Goal: Task Accomplishment & Management: Manage account settings

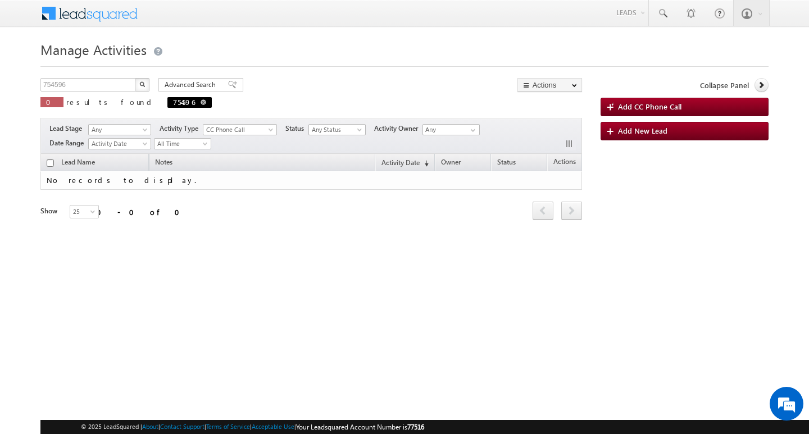
click at [200, 100] on span at bounding box center [203, 102] width 6 height 6
type input "Search Activities"
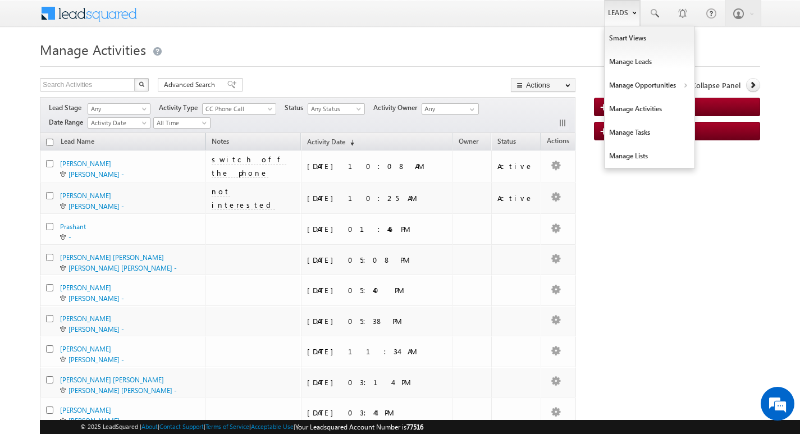
click at [609, 10] on link "Leads" at bounding box center [622, 13] width 36 height 26
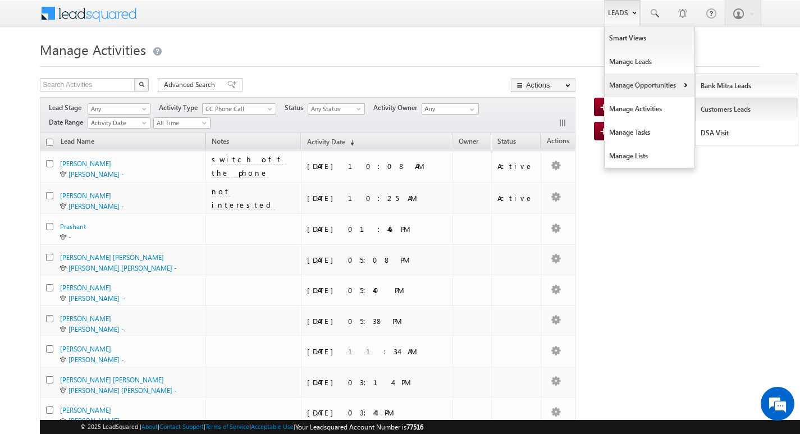
click at [708, 113] on link "Customers Leads" at bounding box center [747, 110] width 103 height 24
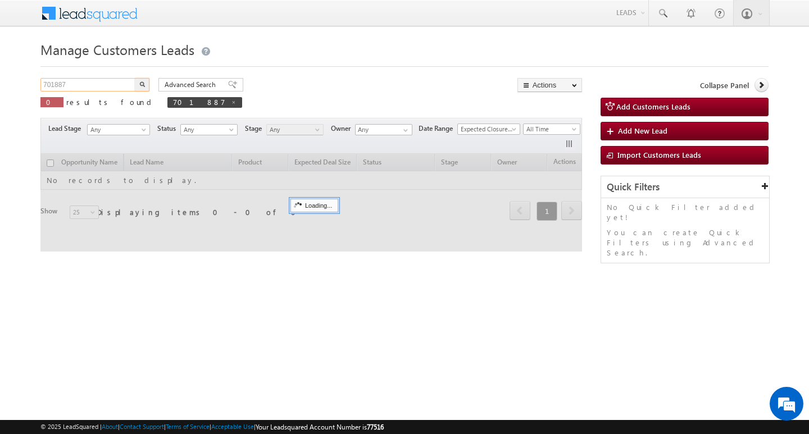
click at [119, 82] on input "701887" at bounding box center [88, 84] width 96 height 13
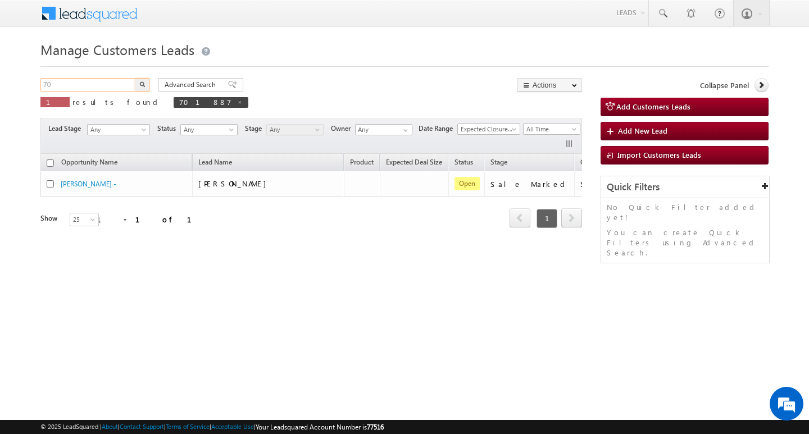
type input "7"
type input "Search Customers Leads"
click at [94, 88] on input "text" at bounding box center [88, 84] width 96 height 13
paste input "762178"
type input "762178"
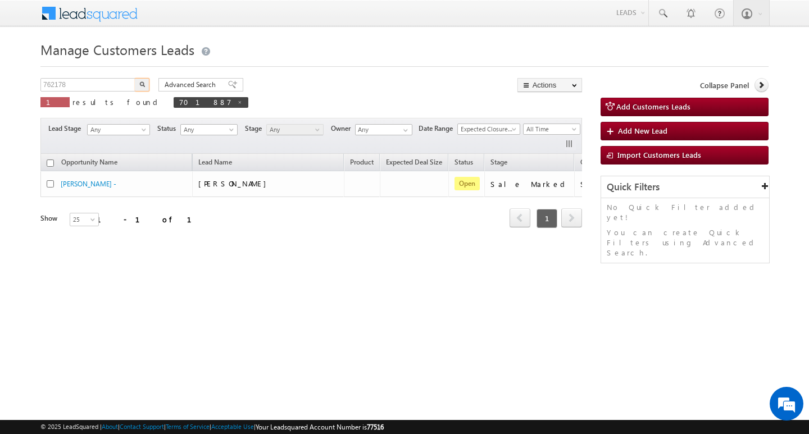
click at [135, 78] on button "button" at bounding box center [142, 84] width 15 height 13
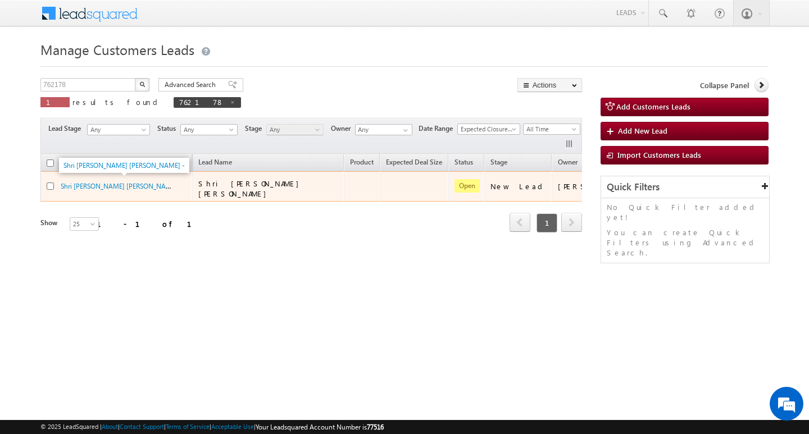
click at [147, 189] on div "Shri Harichandra Shrawan Gavhale -" at bounding box center [117, 186] width 112 height 11
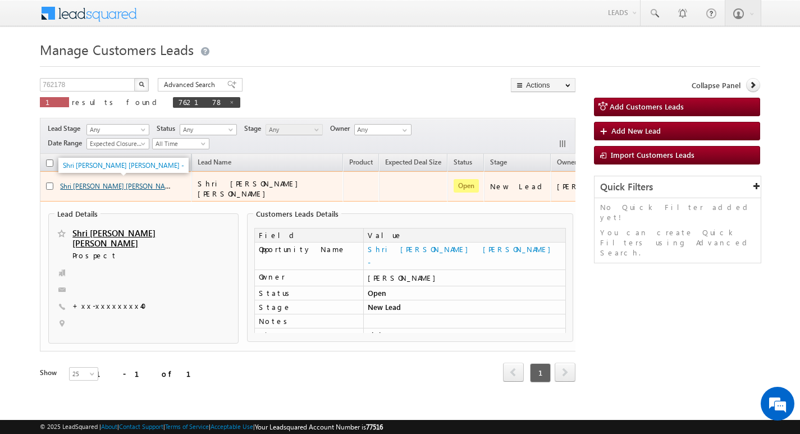
click at [126, 181] on link "Shri Harichandra Shrawan Gavhale -" at bounding box center [120, 186] width 121 height 10
click at [132, 184] on link "Shri Harichandra Shrawan Gavhale -" at bounding box center [120, 186] width 121 height 10
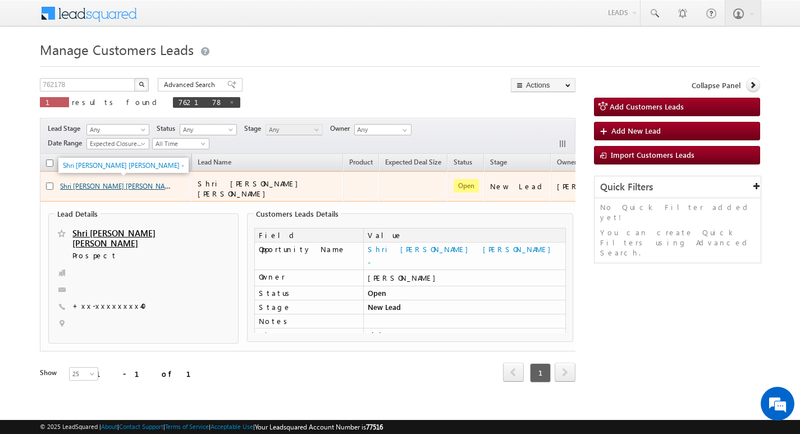
click at [132, 184] on link "Shri Harichandra Shrawan Gavhale -" at bounding box center [120, 186] width 121 height 10
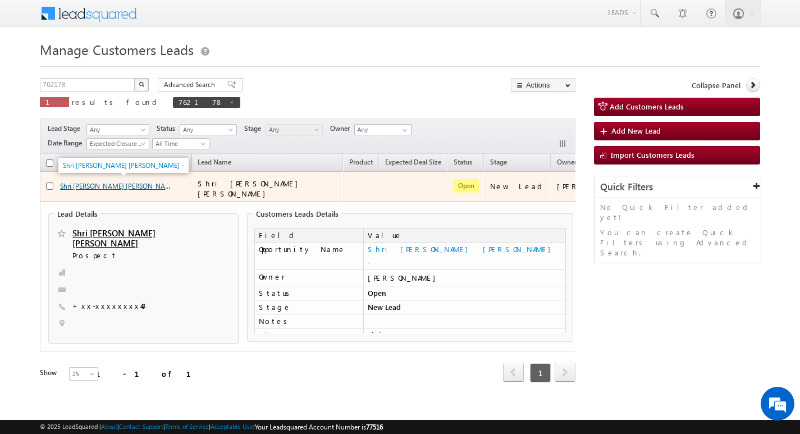
click at [132, 184] on link "Shri Harichandra Shrawan Gavhale -" at bounding box center [120, 186] width 121 height 10
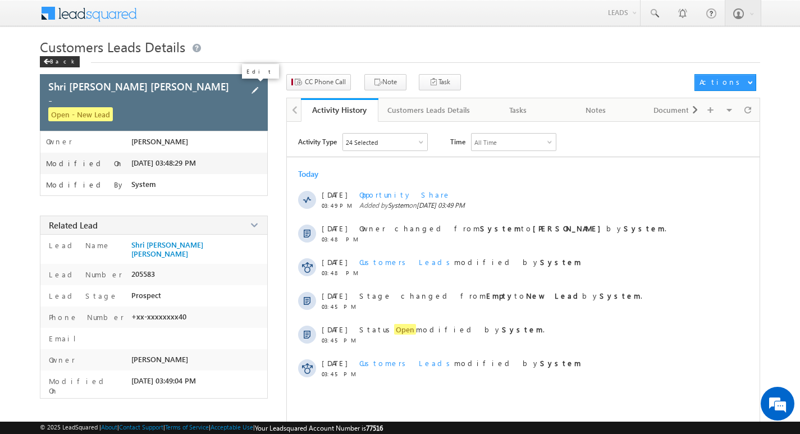
click at [254, 86] on span at bounding box center [255, 90] width 12 height 12
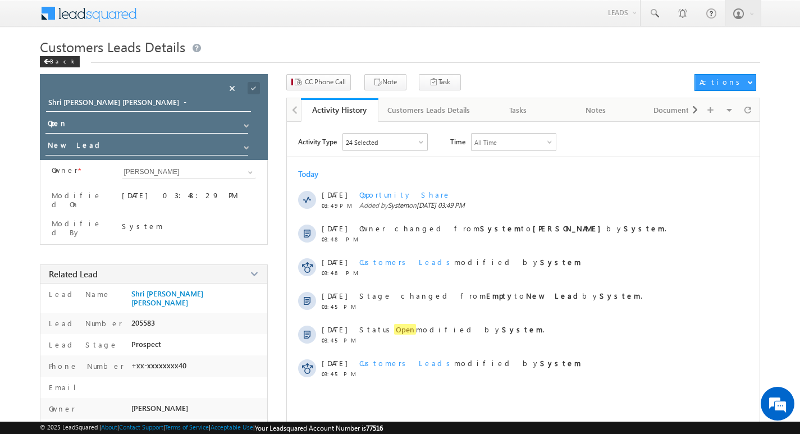
click at [235, 84] on div "Cancel" at bounding box center [254, 76] width 52 height 20
click at [163, 103] on input "Shri Harichandra Shrawan Gavhale -" at bounding box center [148, 104] width 205 height 16
click at [144, 104] on input "-" at bounding box center [148, 104] width 205 height 16
paste input "lalita kharwar"
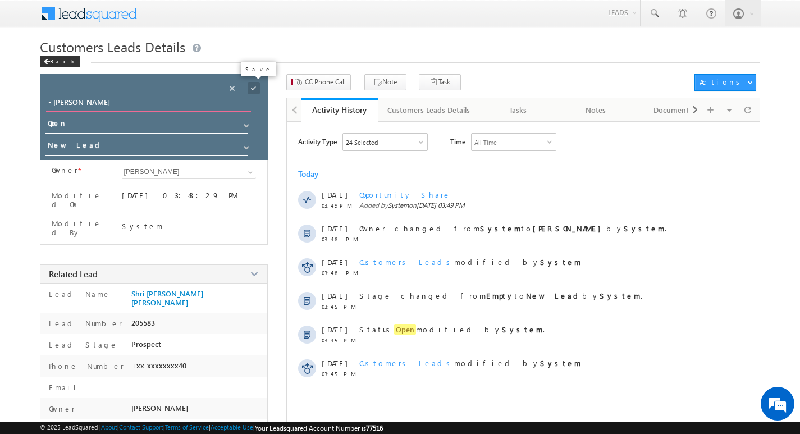
type input "- lalita kharwar"
click at [252, 85] on span at bounding box center [254, 88] width 12 height 12
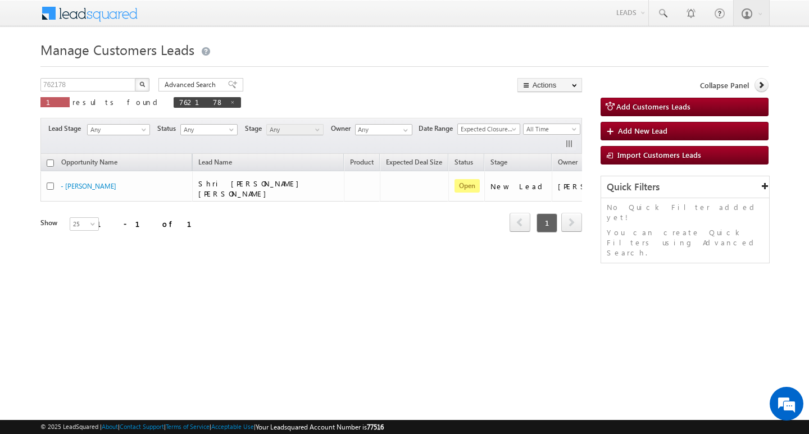
scroll to position [0, 45]
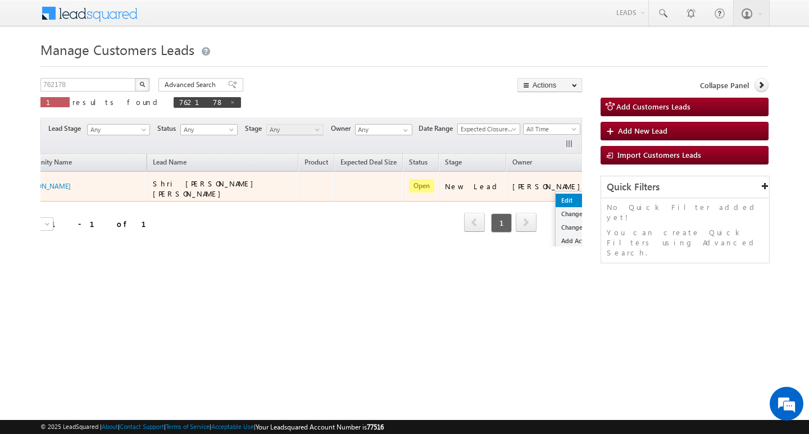
click at [555, 197] on link "Edit" at bounding box center [583, 200] width 56 height 13
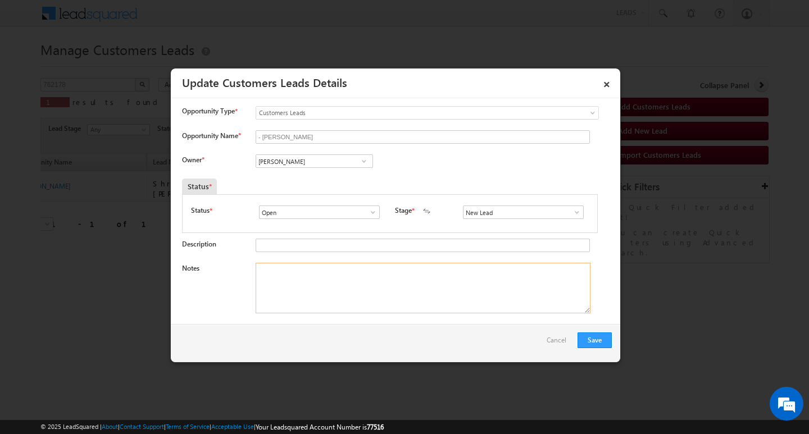
click at [462, 289] on textarea "Notes" at bounding box center [422, 288] width 335 height 51
click at [325, 158] on input "Vikas Halwai" at bounding box center [313, 160] width 117 height 13
click at [340, 161] on input at bounding box center [313, 160] width 117 height 13
paste input "vaibhav.dhanke@sgrlimited.in"
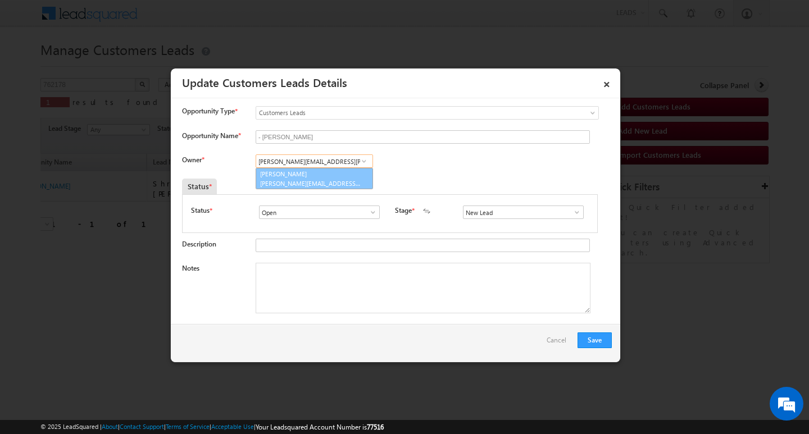
click at [325, 171] on link "Vaibhav Shankar Dhanke vaibhav.dhanke@sgrlimited.in" at bounding box center [313, 178] width 117 height 21
type input "Vaibhav Shankar Dhanke"
click at [336, 284] on textarea "Notes" at bounding box center [422, 288] width 335 height 51
click at [348, 282] on textarea "Notes" at bounding box center [422, 288] width 335 height 51
paste textarea "Customer Name: lalita kharwar / ag :40/ self employed / mothe income : 40k / wo…"
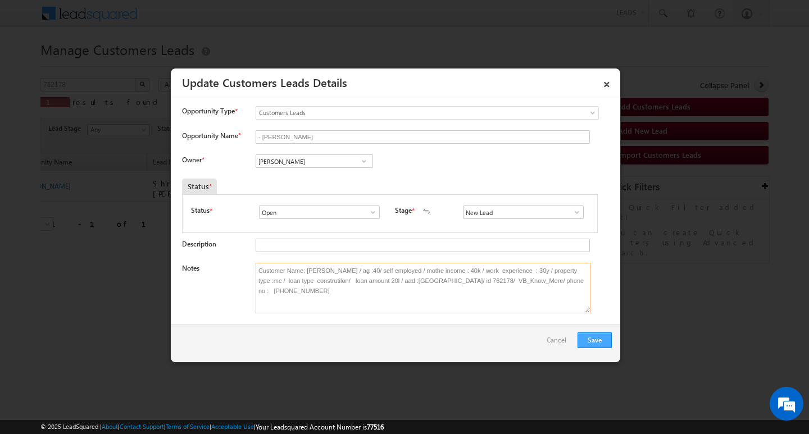
type textarea "Customer Name: lalita kharwar / ag :40/ self employed / mothe income : 40k / wo…"
click at [593, 345] on button "Save" at bounding box center [594, 340] width 34 height 16
